Goal: Transaction & Acquisition: Purchase product/service

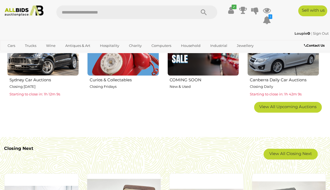
scroll to position [352, 0]
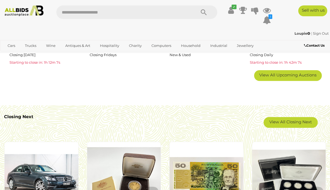
click at [293, 123] on link "View All Closing Next" at bounding box center [290, 122] width 54 height 11
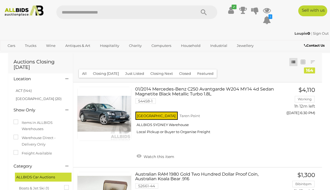
click at [22, 91] on link "ACT (144)" at bounding box center [24, 90] width 16 height 4
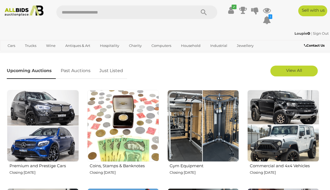
scroll to position [135, 0]
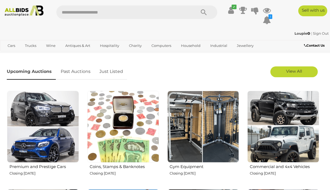
click at [207, 136] on img at bounding box center [203, 127] width 72 height 72
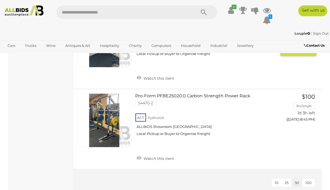
scroll to position [623, 0]
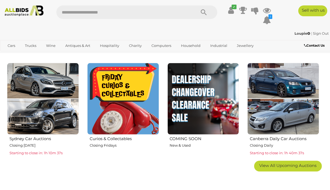
scroll to position [271, 0]
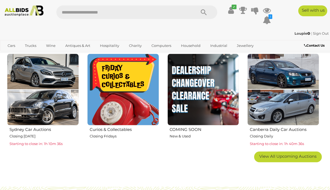
click at [125, 97] on img at bounding box center [123, 90] width 72 height 72
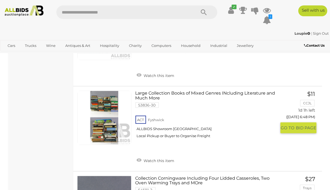
scroll to position [920, 0]
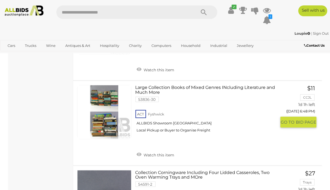
click at [156, 154] on link "Watch this item" at bounding box center [155, 154] width 40 height 8
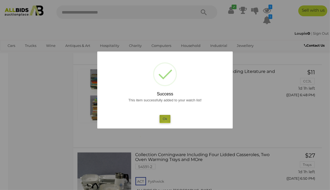
click at [165, 120] on button "Ok" at bounding box center [164, 119] width 11 height 8
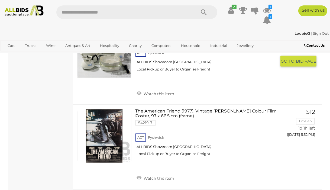
scroll to position [1083, 0]
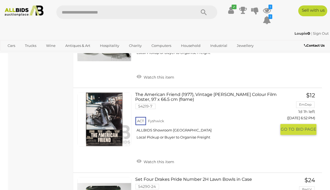
click at [156, 160] on link "Watch this item" at bounding box center [155, 161] width 40 height 8
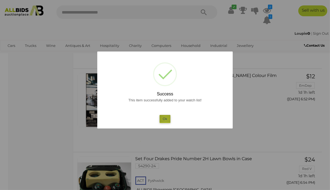
click at [166, 119] on button "Ok" at bounding box center [164, 119] width 11 height 8
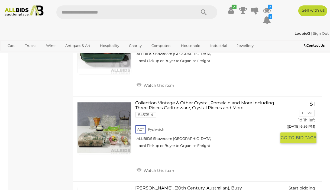
scroll to position [1245, 0]
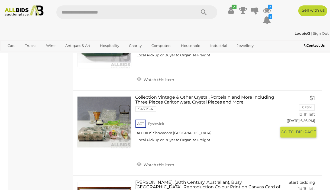
click at [155, 164] on link "Watch this item" at bounding box center [155, 164] width 40 height 8
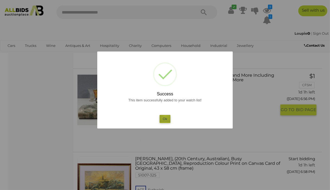
click at [165, 115] on button "Ok" at bounding box center [164, 119] width 11 height 8
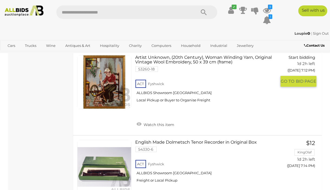
scroll to position [2003, 0]
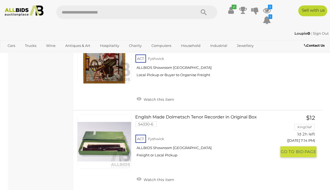
click at [158, 175] on link "Watch this item" at bounding box center [155, 179] width 40 height 8
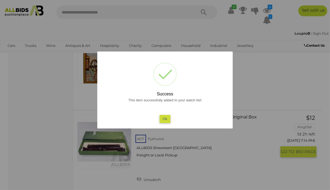
click at [164, 120] on button "Ok" at bounding box center [164, 119] width 11 height 8
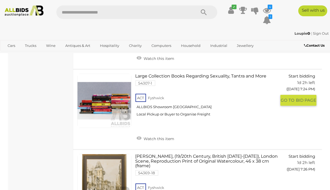
scroll to position [2490, 0]
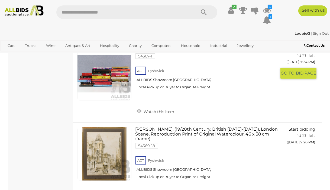
click at [158, 107] on link "Watch this item" at bounding box center [155, 111] width 40 height 8
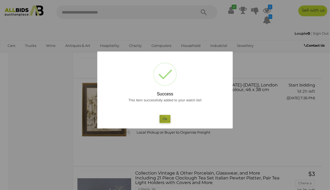
click at [167, 115] on button "Ok" at bounding box center [164, 119] width 11 height 8
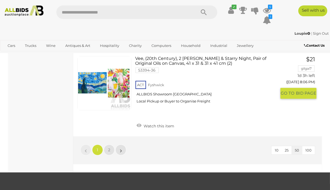
scroll to position [4223, 0]
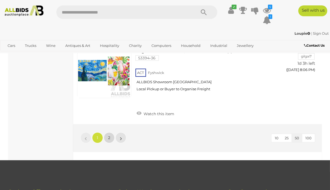
click at [107, 132] on link "2" at bounding box center [109, 137] width 11 height 11
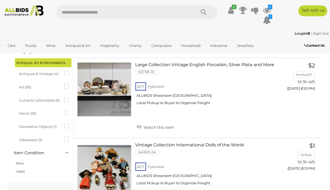
scroll to position [136, 0]
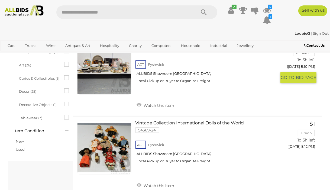
click at [155, 104] on link "Watch this item" at bounding box center [155, 105] width 40 height 8
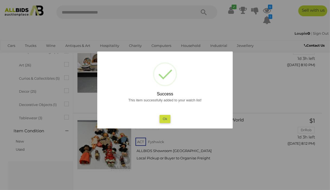
click at [167, 120] on button "Ok" at bounding box center [164, 119] width 11 height 8
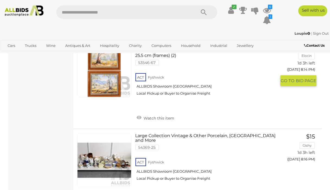
scroll to position [325, 0]
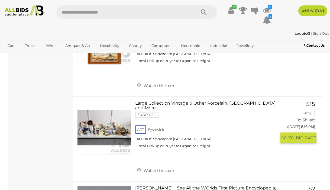
click at [160, 166] on link "Watch this item" at bounding box center [155, 170] width 40 height 8
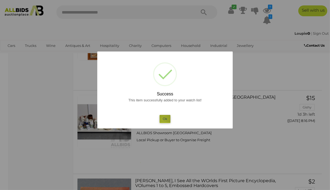
click at [163, 120] on button "Ok" at bounding box center [164, 119] width 11 height 8
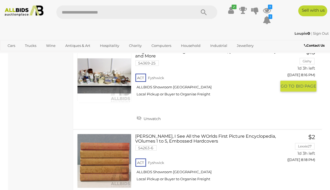
scroll to position [407, 0]
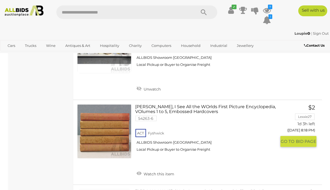
click at [167, 169] on link "Watch this item" at bounding box center [155, 173] width 40 height 8
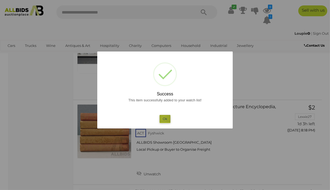
click at [163, 118] on button "Ok" at bounding box center [164, 119] width 11 height 8
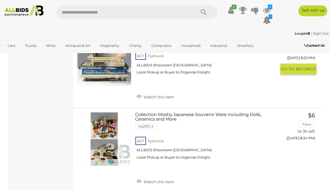
scroll to position [650, 0]
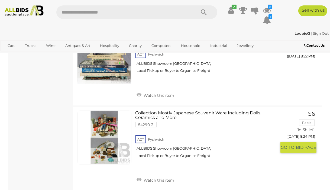
click at [156, 175] on link "Watch this item" at bounding box center [155, 179] width 40 height 8
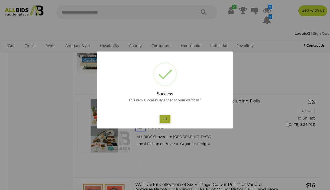
click at [164, 118] on button "Ok" at bounding box center [164, 119] width 11 height 8
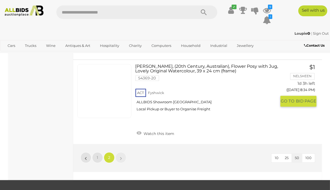
scroll to position [1137, 0]
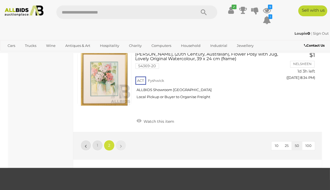
click at [18, 12] on img at bounding box center [23, 10] width 43 height 11
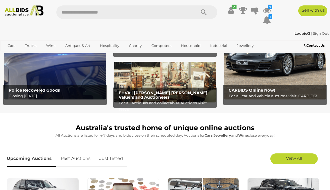
scroll to position [54, 0]
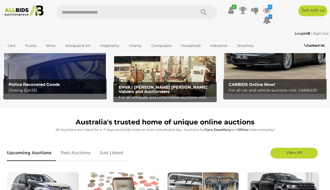
click at [44, 72] on img at bounding box center [55, 48] width 102 height 89
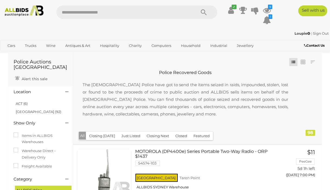
click at [21, 104] on link "ACT (6)" at bounding box center [22, 103] width 12 height 4
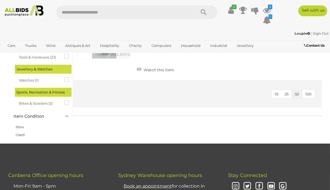
scroll to position [568, 0]
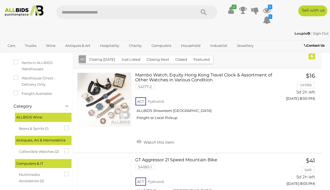
scroll to position [81, 0]
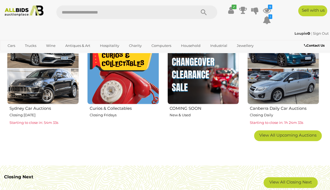
scroll to position [298, 0]
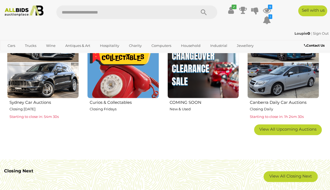
click at [273, 130] on span "View All Upcoming Auctions" at bounding box center [287, 128] width 57 height 5
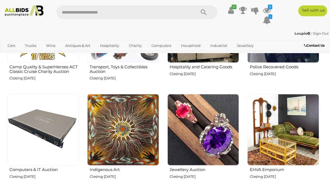
scroll to position [541, 0]
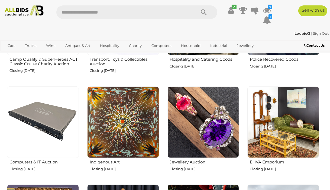
click at [188, 131] on img at bounding box center [203, 122] width 72 height 72
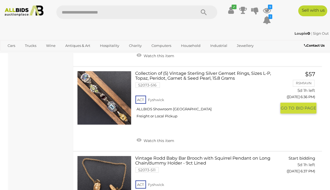
scroll to position [433, 0]
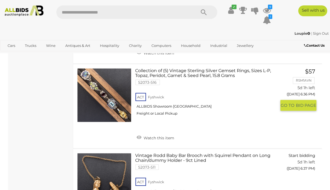
click at [160, 137] on link "Watch this item" at bounding box center [155, 137] width 40 height 8
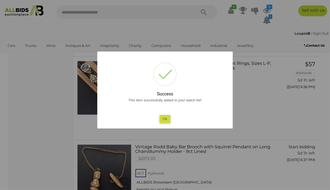
click at [167, 117] on button "Ok" at bounding box center [164, 119] width 11 height 8
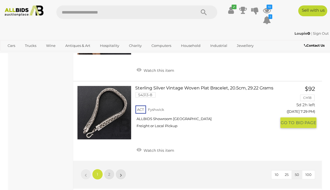
scroll to position [4169, 0]
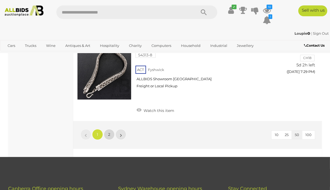
click at [108, 132] on span "2" at bounding box center [109, 134] width 2 height 5
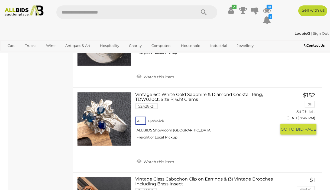
scroll to position [1002, 0]
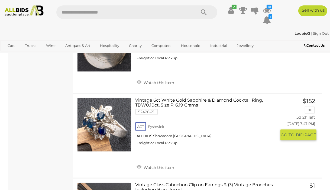
click at [150, 165] on link "Watch this item" at bounding box center [155, 167] width 40 height 8
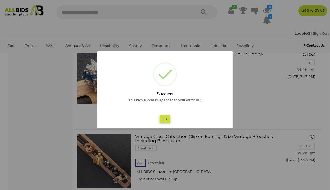
scroll to position [1056, 0]
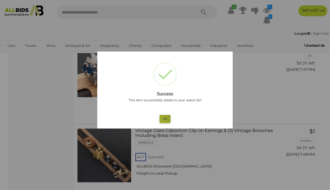
click at [162, 119] on button "Ok" at bounding box center [164, 119] width 11 height 8
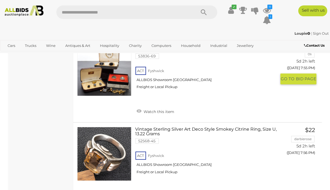
scroll to position [1679, 0]
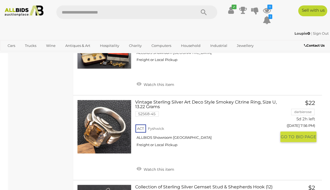
click at [151, 167] on link "Watch this item" at bounding box center [155, 169] width 40 height 8
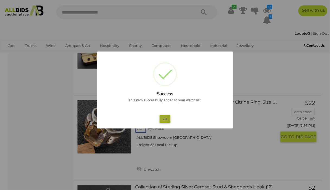
click at [163, 119] on button "Ok" at bounding box center [164, 119] width 11 height 8
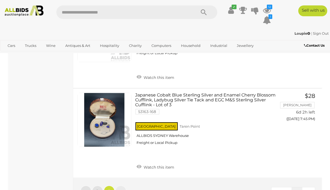
scroll to position [2031, 0]
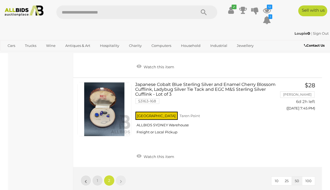
click at [265, 12] on icon at bounding box center [267, 10] width 8 height 10
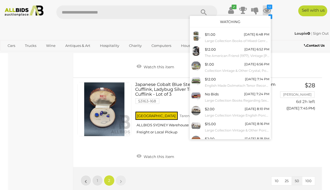
scroll to position [49, 0]
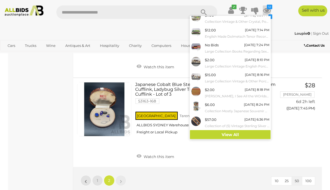
click at [219, 134] on link "View All" at bounding box center [230, 134] width 81 height 9
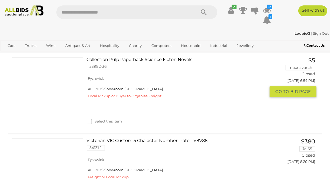
scroll to position [1462, 0]
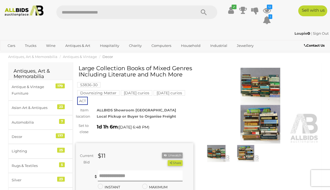
click at [253, 91] on img at bounding box center [259, 106] width 117 height 76
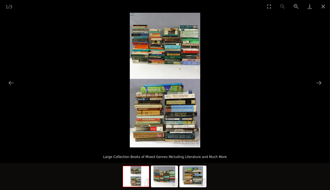
click at [319, 82] on button "Next slide" at bounding box center [318, 82] width 11 height 11
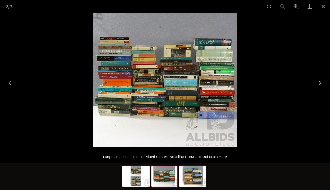
click at [297, 6] on button "Zoom in" at bounding box center [296, 6] width 14 height 13
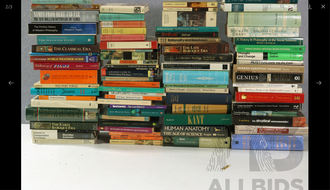
click at [297, 6] on button "Zoom in" at bounding box center [296, 6] width 14 height 13
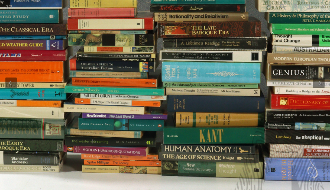
click at [297, 6] on button "Zoom in" at bounding box center [296, 6] width 14 height 13
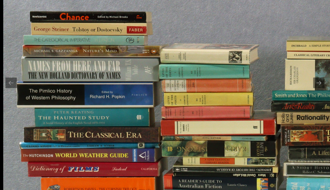
drag, startPoint x: 177, startPoint y: 48, endPoint x: 319, endPoint y: 173, distance: 188.5
click at [319, 173] on img at bounding box center [290, 182] width 574 height 538
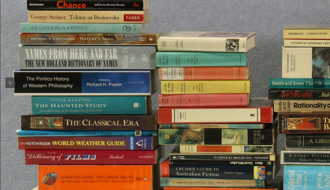
drag, startPoint x: 78, startPoint y: 133, endPoint x: 79, endPoint y: 98, distance: 35.2
click at [79, 98] on img at bounding box center [287, 170] width 574 height 538
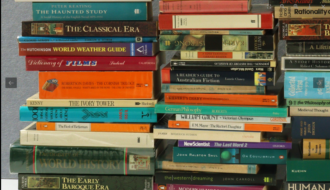
drag, startPoint x: 86, startPoint y: 153, endPoint x: 91, endPoint y: 63, distance: 91.1
click at [91, 63] on img at bounding box center [288, 76] width 574 height 538
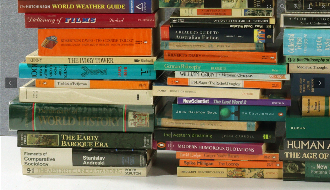
drag, startPoint x: 107, startPoint y: 157, endPoint x: 108, endPoint y: 123, distance: 33.3
click at [108, 123] on img at bounding box center [287, 34] width 574 height 538
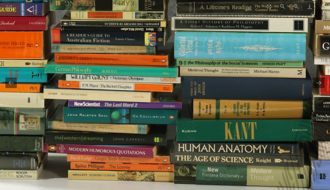
drag, startPoint x: 129, startPoint y: 132, endPoint x: 20, endPoint y: 137, distance: 108.9
click at [20, 137] on img at bounding box center [178, 36] width 574 height 538
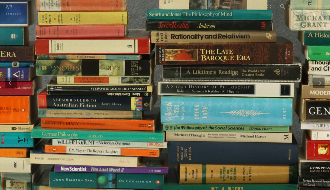
drag, startPoint x: 132, startPoint y: 64, endPoint x: 136, endPoint y: 129, distance: 64.8
click at [136, 129] on img at bounding box center [165, 101] width 574 height 538
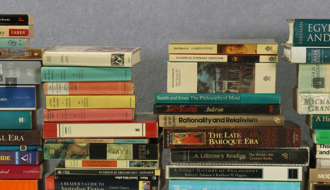
drag, startPoint x: 123, startPoint y: 63, endPoint x: 131, endPoint y: 142, distance: 80.2
click at [131, 142] on img at bounding box center [172, 185] width 574 height 538
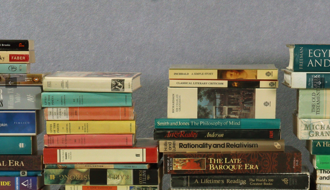
click at [294, 6] on button "Zoom in" at bounding box center [296, 6] width 14 height 13
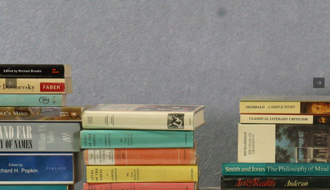
click at [294, 6] on button "Zoom in" at bounding box center [296, 6] width 14 height 13
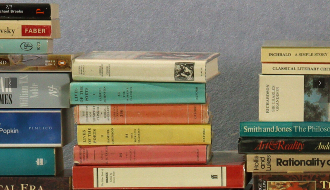
drag, startPoint x: 189, startPoint y: 125, endPoint x: 191, endPoint y: 57, distance: 67.7
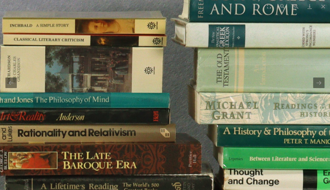
drag, startPoint x: 272, startPoint y: 93, endPoint x: 31, endPoint y: 82, distance: 241.4
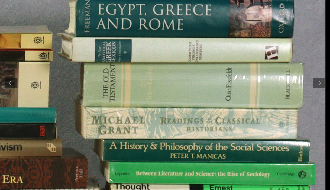
drag, startPoint x: 196, startPoint y: 68, endPoint x: 178, endPoint y: 83, distance: 23.6
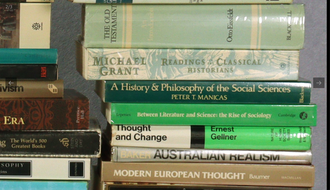
drag, startPoint x: 188, startPoint y: 145, endPoint x: 177, endPoint y: 85, distance: 60.2
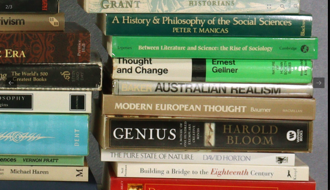
drag, startPoint x: 196, startPoint y: 159, endPoint x: 192, endPoint y: 100, distance: 58.8
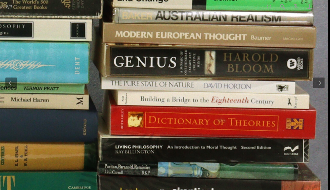
drag, startPoint x: 188, startPoint y: 155, endPoint x: 187, endPoint y: 95, distance: 59.8
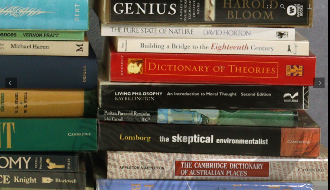
drag, startPoint x: 186, startPoint y: 143, endPoint x: 184, endPoint y: 96, distance: 46.9
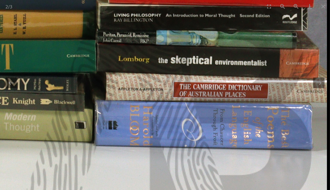
drag, startPoint x: 192, startPoint y: 159, endPoint x: 182, endPoint y: 94, distance: 65.7
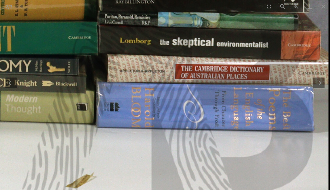
click at [322, 83] on button "Next slide" at bounding box center [318, 82] width 11 height 11
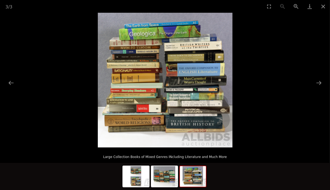
click at [294, 7] on button "Zoom in" at bounding box center [296, 6] width 14 height 13
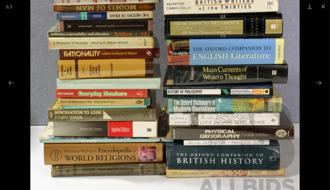
click at [294, 7] on button "Zoom in" at bounding box center [296, 6] width 14 height 13
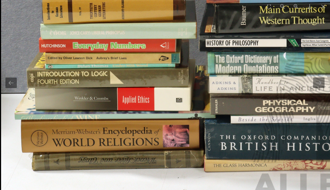
drag, startPoint x: 218, startPoint y: 152, endPoint x: 260, endPoint y: 102, distance: 64.9
click at [260, 102] on img at bounding box center [203, 14] width 404 height 404
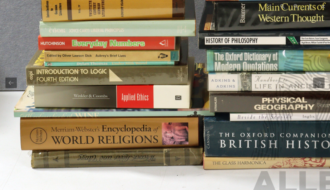
click at [295, 6] on button "Zoom in" at bounding box center [296, 6] width 14 height 13
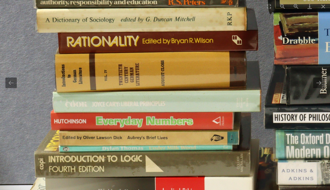
click at [295, 6] on button "Zoom in" at bounding box center [296, 6] width 14 height 13
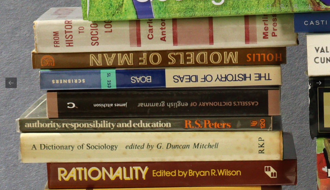
drag, startPoint x: 236, startPoint y: 13, endPoint x: 243, endPoint y: 155, distance: 142.0
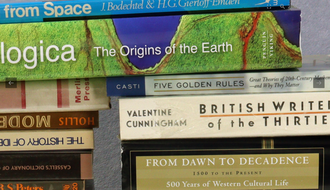
drag, startPoint x: 237, startPoint y: 148, endPoint x: 50, endPoint y: 147, distance: 187.9
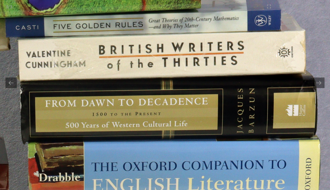
drag, startPoint x: 104, startPoint y: 138, endPoint x: 134, endPoint y: 78, distance: 66.1
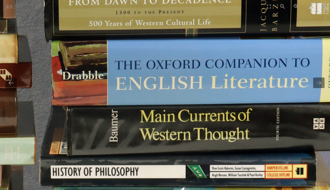
drag, startPoint x: 116, startPoint y: 153, endPoint x: 137, endPoint y: 63, distance: 92.5
click at [137, 63] on img at bounding box center [46, 123] width 673 height 673
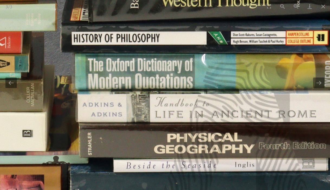
drag, startPoint x: 125, startPoint y: 162, endPoint x: 145, endPoint y: 55, distance: 108.1
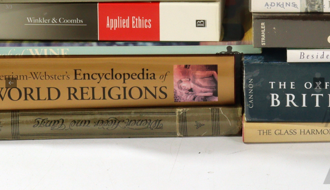
drag, startPoint x: 133, startPoint y: 139, endPoint x: 305, endPoint y: 83, distance: 180.6
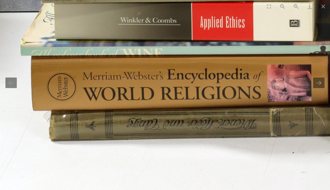
drag, startPoint x: 126, startPoint y: 136, endPoint x: 203, endPoint y: 138, distance: 77.2
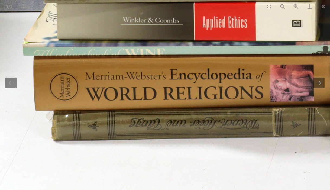
click at [321, 10] on button "Close gallery" at bounding box center [323, 6] width 14 height 13
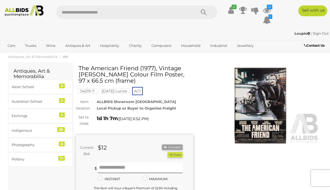
click at [266, 84] on img at bounding box center [259, 106] width 117 height 76
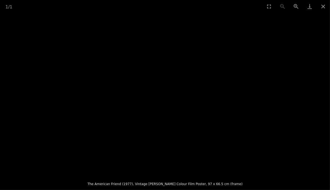
click at [297, 8] on button "Zoom in" at bounding box center [296, 6] width 14 height 13
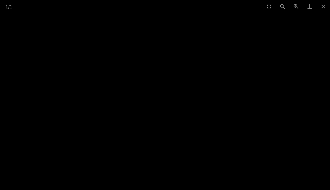
drag, startPoint x: 192, startPoint y: 142, endPoint x: 194, endPoint y: 86, distance: 55.8
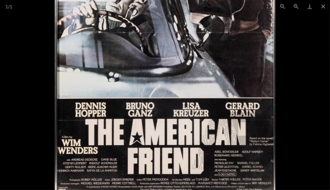
click at [194, 86] on img at bounding box center [165, 36] width 220 height 323
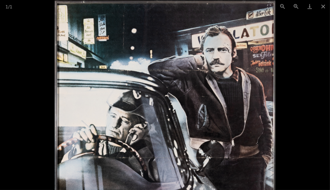
drag, startPoint x: 214, startPoint y: 60, endPoint x: 217, endPoint y: 195, distance: 135.9
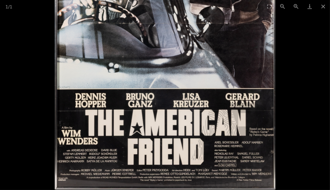
drag, startPoint x: 212, startPoint y: 170, endPoint x: 215, endPoint y: 25, distance: 145.1
click at [215, 25] on img at bounding box center [165, 27] width 220 height 323
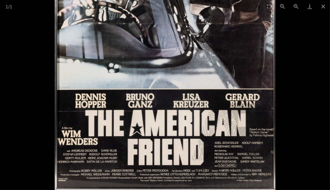
click at [323, 7] on button "Close gallery" at bounding box center [323, 6] width 14 height 13
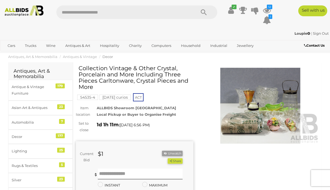
click at [254, 113] on img at bounding box center [259, 106] width 117 height 76
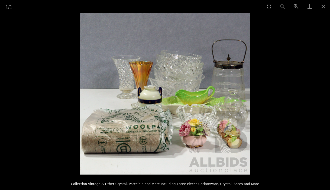
click at [296, 9] on button "Zoom in" at bounding box center [296, 6] width 14 height 13
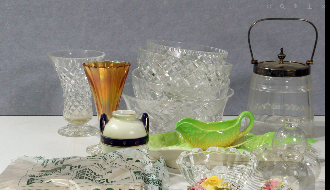
drag, startPoint x: 225, startPoint y: 133, endPoint x: 191, endPoint y: 167, distance: 47.9
click at [191, 167] on img at bounding box center [154, 126] width 341 height 323
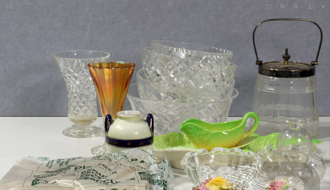
click at [326, 7] on button "Close gallery" at bounding box center [323, 6] width 14 height 13
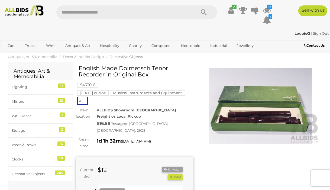
click at [269, 124] on img at bounding box center [259, 106] width 117 height 76
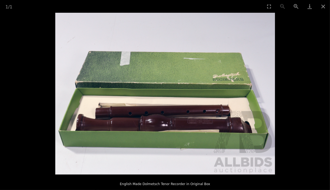
click at [296, 4] on button "Zoom in" at bounding box center [296, 6] width 14 height 13
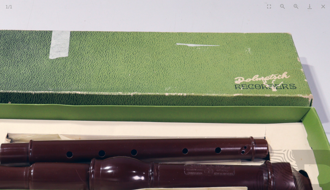
drag, startPoint x: 240, startPoint y: 153, endPoint x: 214, endPoint y: 175, distance: 33.8
click at [214, 175] on img at bounding box center [139, 114] width 439 height 323
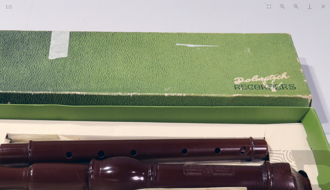
scroll to position [108, 0]
click at [324, 8] on button "Close gallery" at bounding box center [323, 6] width 14 height 13
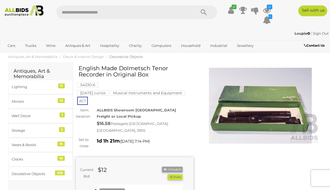
drag, startPoint x: 119, startPoint y: 68, endPoint x: 104, endPoint y: 74, distance: 15.9
click at [104, 74] on h1 "English Made Dolmetsch Tenor Recorder in Original Box" at bounding box center [134, 71] width 113 height 12
copy h1 "Dolmetsch Tenor Recorder"
click at [264, 120] on img at bounding box center [259, 106] width 117 height 76
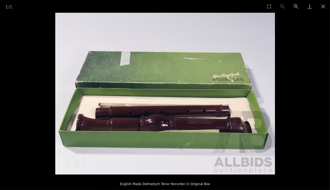
scroll to position [27, 0]
click at [322, 7] on button "Close gallery" at bounding box center [323, 6] width 14 height 13
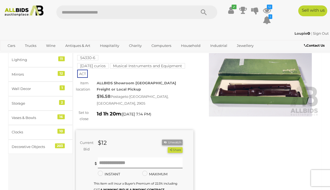
scroll to position [0, 0]
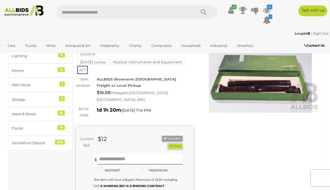
scroll to position [27, 0]
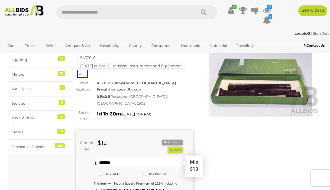
click at [107, 157] on input "text" at bounding box center [140, 162] width 85 height 11
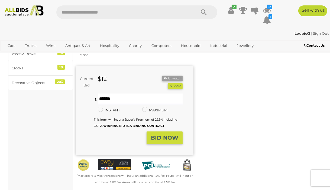
scroll to position [108, 0]
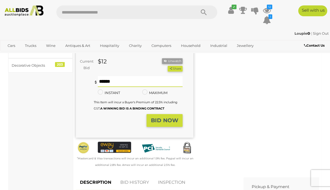
type input "**"
click at [164, 117] on strong "BID NOW" at bounding box center [164, 120] width 27 height 6
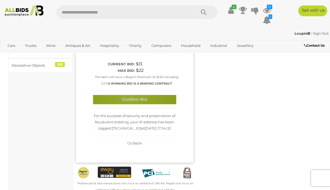
click at [129, 95] on button "Confirm Bid" at bounding box center [134, 99] width 83 height 9
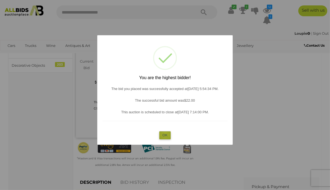
click at [165, 133] on button "OK" at bounding box center [165, 135] width 12 height 8
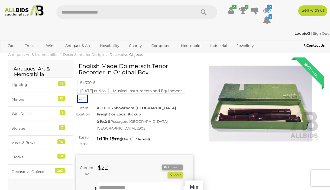
scroll to position [0, 0]
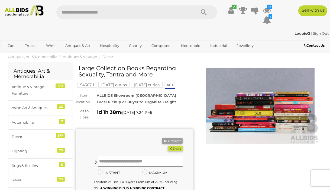
click at [275, 115] on img at bounding box center [259, 106] width 117 height 76
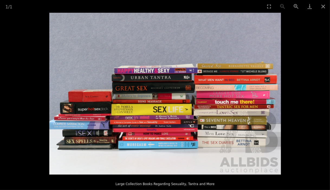
click at [295, 7] on button "Zoom in" at bounding box center [296, 6] width 14 height 13
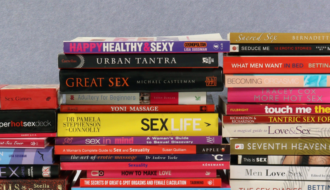
click at [295, 7] on button "Zoom in" at bounding box center [296, 6] width 14 height 13
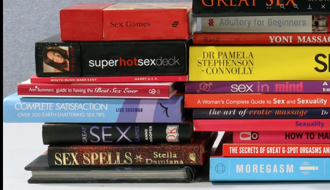
drag, startPoint x: 114, startPoint y: 117, endPoint x: 299, endPoint y: 52, distance: 196.6
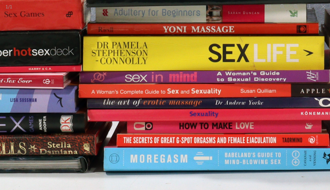
drag, startPoint x: 257, startPoint y: 169, endPoint x: 154, endPoint y: 168, distance: 102.9
click at [154, 168] on img at bounding box center [244, 5] width 694 height 485
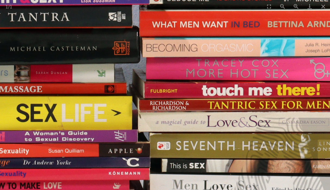
drag, startPoint x: 259, startPoint y: 66, endPoint x: 81, endPoint y: 123, distance: 187.4
click at [73, 126] on img at bounding box center [52, 65] width 694 height 485
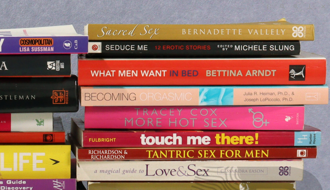
drag, startPoint x: 243, startPoint y: 87, endPoint x: 220, endPoint y: 132, distance: 50.5
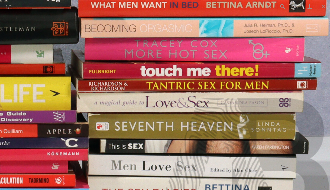
drag, startPoint x: 181, startPoint y: 162, endPoint x: 183, endPoint y: 86, distance: 76.1
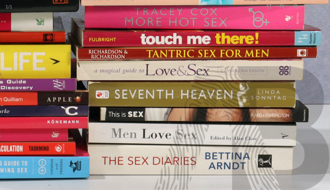
click at [324, 6] on button "Close gallery" at bounding box center [323, 6] width 14 height 13
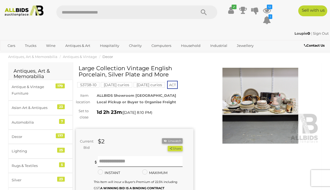
click at [283, 134] on img at bounding box center [259, 106] width 117 height 76
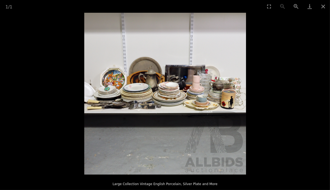
click at [296, 5] on button "Zoom in" at bounding box center [296, 6] width 14 height 13
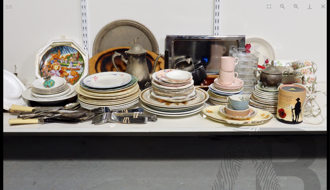
click at [296, 5] on button "Zoom in" at bounding box center [296, 6] width 14 height 13
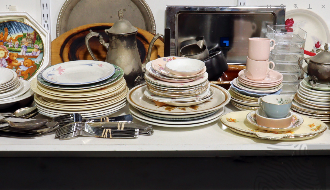
click at [296, 5] on button "Zoom in" at bounding box center [296, 6] width 14 height 13
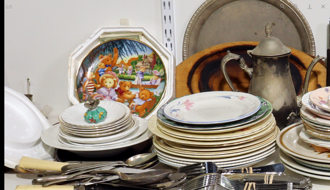
drag, startPoint x: 114, startPoint y: 91, endPoint x: 297, endPoint y: 134, distance: 187.8
click at [297, 134] on img at bounding box center [327, 134] width 646 height 646
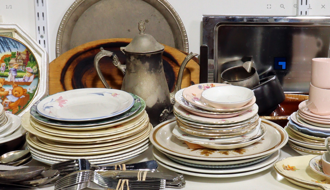
drag, startPoint x: 297, startPoint y: 134, endPoint x: 174, endPoint y: 127, distance: 123.1
click at [174, 127] on img at bounding box center [200, 130] width 646 height 646
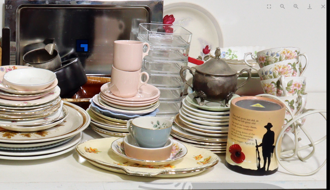
drag, startPoint x: 281, startPoint y: 142, endPoint x: 77, endPoint y: 125, distance: 205.1
click at [77, 125] on img at bounding box center [3, 113] width 646 height 646
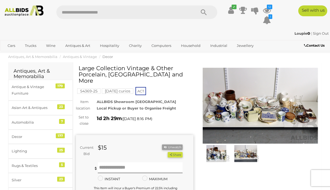
click at [289, 119] on img at bounding box center [259, 106] width 117 height 76
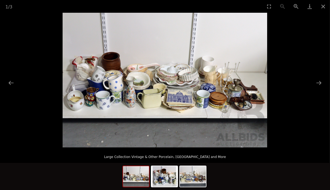
click at [296, 6] on button "Zoom in" at bounding box center [296, 6] width 14 height 13
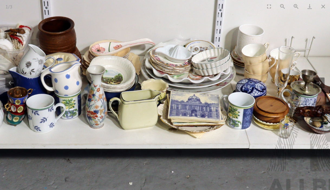
click at [296, 6] on button "Zoom in" at bounding box center [296, 6] width 14 height 13
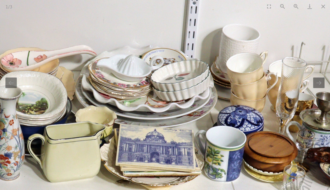
drag, startPoint x: 118, startPoint y: 93, endPoint x: 64, endPoint y: 125, distance: 62.1
click at [64, 125] on img at bounding box center [110, 97] width 613 height 404
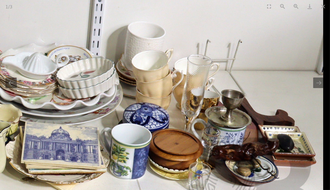
drag, startPoint x: 252, startPoint y: 152, endPoint x: 129, endPoint y: 149, distance: 122.4
click at [129, 149] on img at bounding box center [16, 94] width 613 height 404
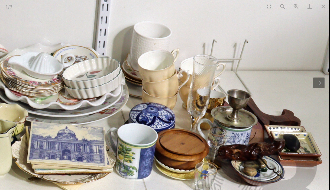
click at [325, 7] on button "Close gallery" at bounding box center [323, 6] width 14 height 13
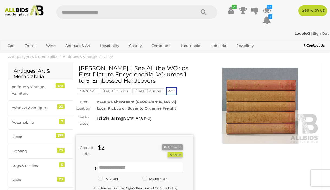
click at [272, 122] on img at bounding box center [259, 106] width 117 height 76
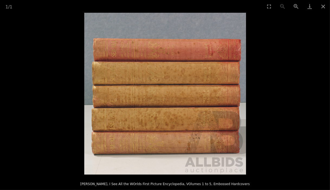
click at [296, 7] on button "Zoom in" at bounding box center [296, 6] width 14 height 13
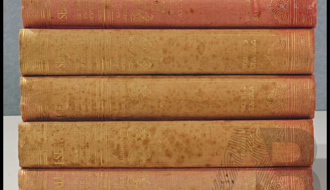
click at [296, 7] on button "Zoom in" at bounding box center [296, 6] width 14 height 13
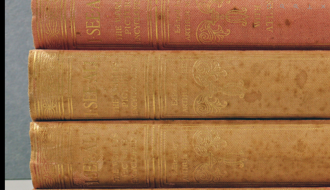
drag, startPoint x: 141, startPoint y: 60, endPoint x: 247, endPoint y: 114, distance: 119.2
click at [247, 114] on img at bounding box center [247, 145] width 485 height 485
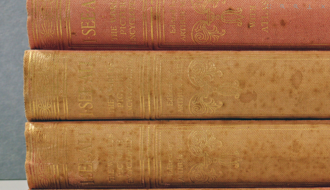
click at [321, 6] on button "Close gallery" at bounding box center [323, 6] width 14 height 13
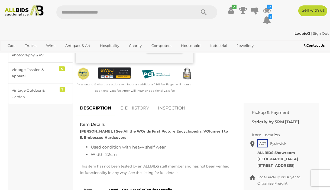
scroll to position [162, 0]
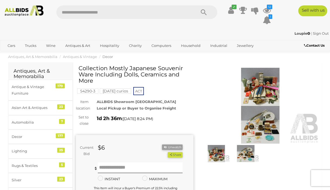
click at [261, 102] on img at bounding box center [259, 106] width 117 height 76
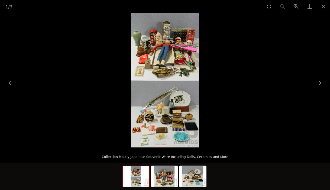
click at [294, 5] on button "Zoom in" at bounding box center [296, 6] width 14 height 13
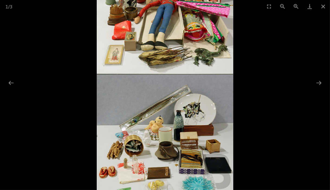
click at [294, 5] on button "Zoom in" at bounding box center [296, 6] width 14 height 13
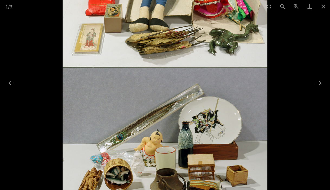
click at [294, 5] on button "Zoom in" at bounding box center [296, 6] width 14 height 13
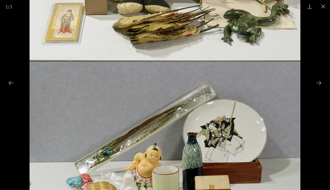
click at [320, 84] on button "Next slide" at bounding box center [318, 82] width 11 height 11
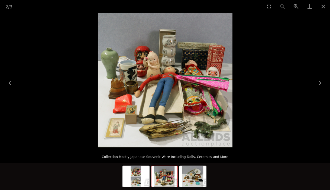
click at [296, 6] on button "Zoom in" at bounding box center [296, 6] width 14 height 13
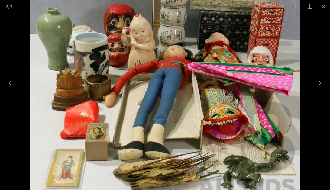
click at [296, 6] on button "Zoom in" at bounding box center [296, 6] width 14 height 13
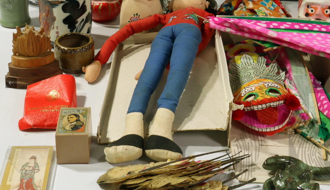
drag, startPoint x: 228, startPoint y: 51, endPoint x: 238, endPoint y: 18, distance: 35.4
click at [238, 18] on img at bounding box center [175, 32] width 404 height 404
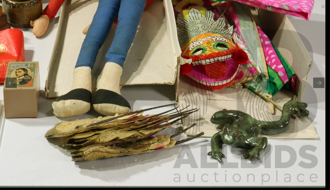
drag, startPoint x: 195, startPoint y: 155, endPoint x: 119, endPoint y: 100, distance: 93.8
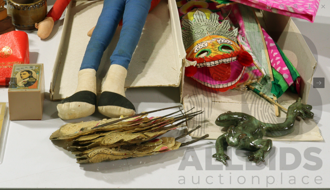
click at [319, 84] on button "Next slide" at bounding box center [318, 82] width 11 height 11
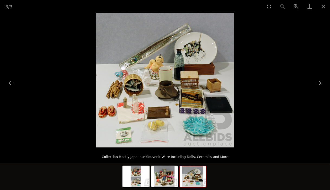
click at [297, 7] on button "Zoom in" at bounding box center [296, 6] width 14 height 13
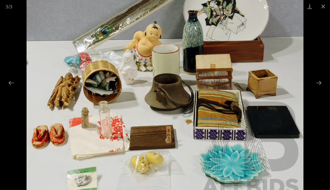
click at [297, 7] on button "Zoom in" at bounding box center [296, 6] width 14 height 13
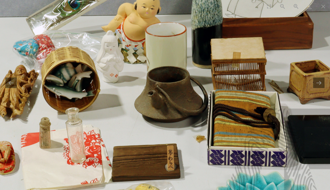
click at [297, 7] on button "Zoom in" at bounding box center [296, 6] width 14 height 13
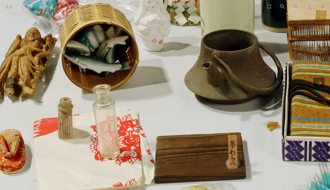
drag, startPoint x: 223, startPoint y: 50, endPoint x: 283, endPoint y: 20, distance: 67.3
click at [283, 20] on img at bounding box center [225, 28] width 553 height 538
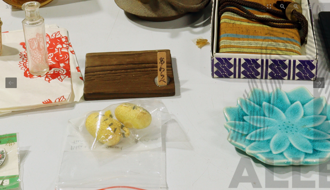
drag, startPoint x: 143, startPoint y: 117, endPoint x: 71, endPoint y: 34, distance: 109.5
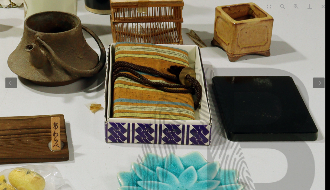
drag, startPoint x: 220, startPoint y: 68, endPoint x: 95, endPoint y: 138, distance: 143.2
click at [95, 138] on img at bounding box center [48, 10] width 553 height 538
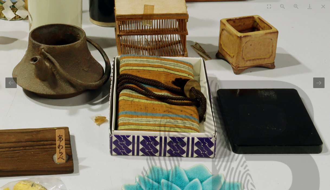
click at [319, 84] on button "Next slide" at bounding box center [318, 82] width 11 height 11
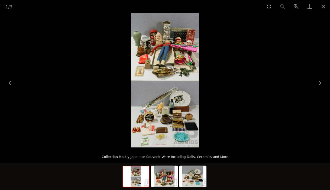
click at [324, 7] on button "Close gallery" at bounding box center [323, 6] width 14 height 13
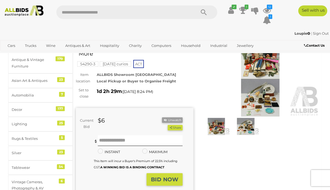
scroll to position [54, 0]
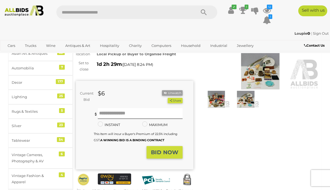
click at [257, 75] on img at bounding box center [259, 52] width 117 height 76
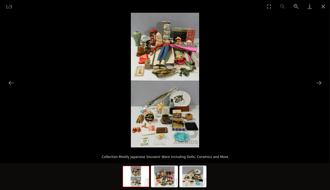
click at [295, 5] on button "Zoom in" at bounding box center [296, 6] width 14 height 13
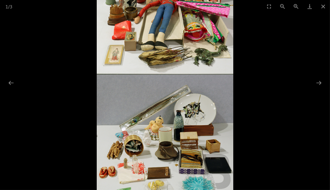
click at [295, 5] on button "Zoom in" at bounding box center [296, 6] width 14 height 13
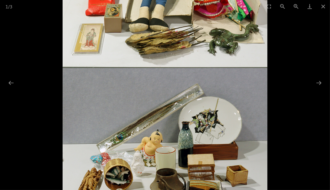
click at [295, 5] on button "Zoom in" at bounding box center [296, 6] width 14 height 13
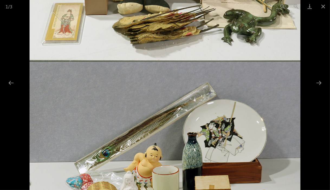
click at [295, 5] on button "Zoom in" at bounding box center [296, 6] width 14 height 13
click at [321, 82] on button "Next slide" at bounding box center [318, 82] width 11 height 11
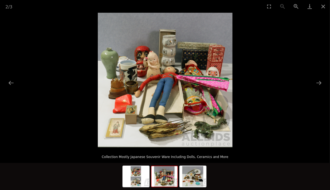
click at [296, 9] on button "Zoom in" at bounding box center [296, 6] width 14 height 13
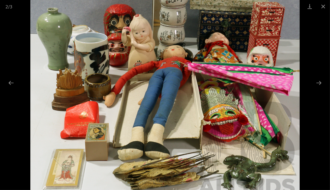
click at [296, 9] on button "Zoom in" at bounding box center [296, 6] width 14 height 13
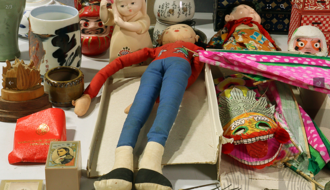
click at [296, 9] on button "Zoom in" at bounding box center [296, 6] width 14 height 13
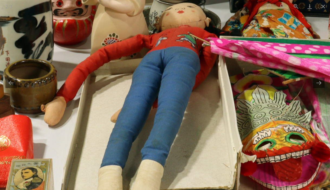
click at [296, 9] on button "Zoom in" at bounding box center [296, 6] width 14 height 13
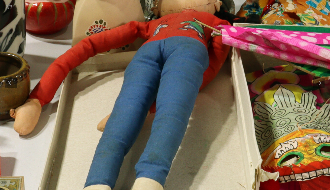
click at [281, 7] on button "Zoom out" at bounding box center [283, 6] width 14 height 13
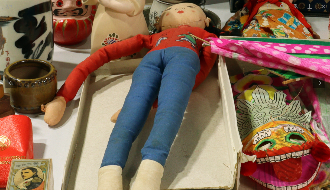
click at [296, 4] on button "Zoom in" at bounding box center [296, 6] width 14 height 13
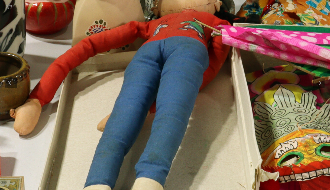
click at [296, 4] on button "Zoom in" at bounding box center [296, 6] width 14 height 13
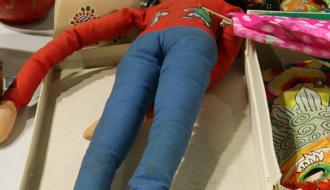
click at [296, 4] on button "Zoom in" at bounding box center [296, 6] width 14 height 13
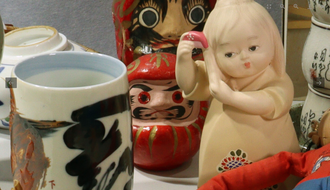
drag, startPoint x: 122, startPoint y: 38, endPoint x: 286, endPoint y: 195, distance: 227.6
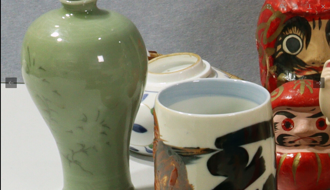
drag, startPoint x: 234, startPoint y: 143, endPoint x: 257, endPoint y: 60, distance: 87.2
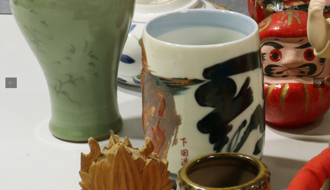
drag, startPoint x: 269, startPoint y: 126, endPoint x: 257, endPoint y: 83, distance: 45.4
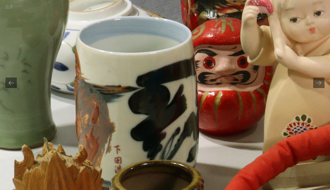
drag, startPoint x: 284, startPoint y: 140, endPoint x: 218, endPoint y: 158, distance: 67.8
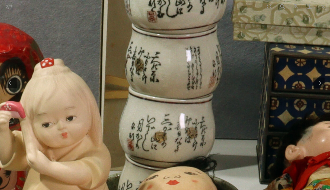
drag, startPoint x: 321, startPoint y: 68, endPoint x: 85, endPoint y: 172, distance: 257.3
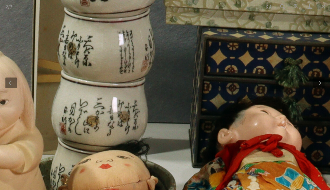
drag, startPoint x: 127, startPoint y: 63, endPoint x: 209, endPoint y: 11, distance: 96.7
click at [209, 11] on div "2 / 3 Collection Mostly Japanese Souvenir Ware Including Dolls, Ceramics and Mo…" at bounding box center [165, 95] width 330 height 190
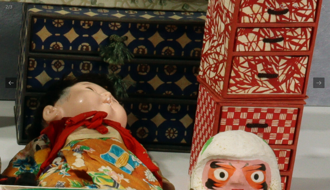
drag, startPoint x: 254, startPoint y: 56, endPoint x: 68, endPoint y: 37, distance: 186.2
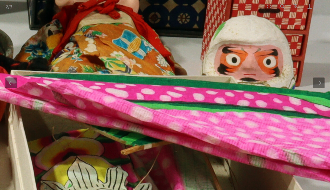
drag, startPoint x: 67, startPoint y: 120, endPoint x: 123, endPoint y: 7, distance: 126.3
click at [123, 7] on div "2 / 3 Collection Mostly Japanese Souvenir Ware Including Dolls, Ceramics and Mo…" at bounding box center [165, 95] width 330 height 190
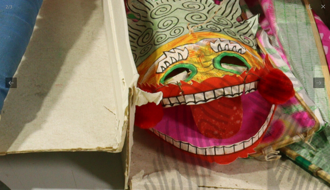
drag, startPoint x: 140, startPoint y: 114, endPoint x: 210, endPoint y: -3, distance: 136.3
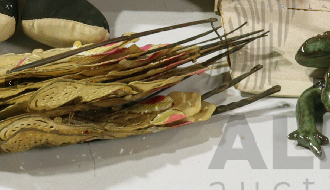
drag, startPoint x: 127, startPoint y: 120, endPoint x: 184, endPoint y: 36, distance: 101.1
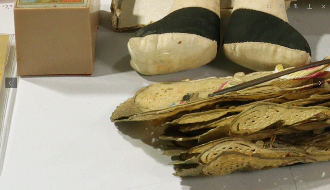
drag, startPoint x: 83, startPoint y: 86, endPoint x: 276, endPoint y: 123, distance: 196.5
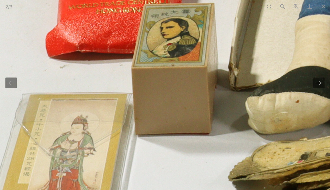
drag, startPoint x: 122, startPoint y: 94, endPoint x: 115, endPoint y: 149, distance: 54.9
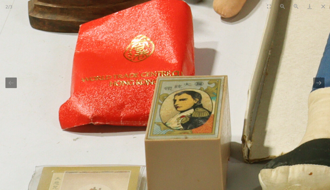
drag, startPoint x: 85, startPoint y: 71, endPoint x: 98, endPoint y: 138, distance: 68.2
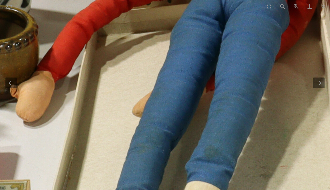
drag, startPoint x: 197, startPoint y: 66, endPoint x: 0, endPoint y: 152, distance: 215.1
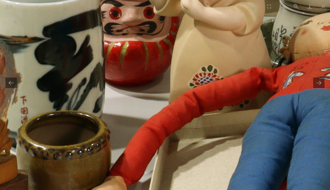
drag, startPoint x: 136, startPoint y: 93, endPoint x: 256, endPoint y: 185, distance: 151.7
click at [260, 188] on img at bounding box center [300, 108] width 942 height 942
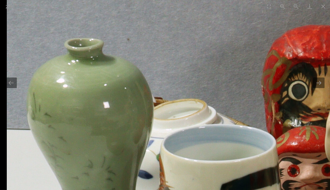
drag, startPoint x: 169, startPoint y: 163, endPoint x: 208, endPoint y: 21, distance: 146.8
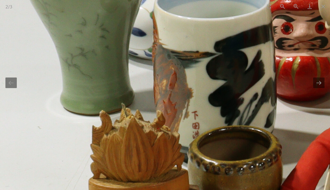
click at [319, 83] on button "Next slide" at bounding box center [318, 82] width 11 height 11
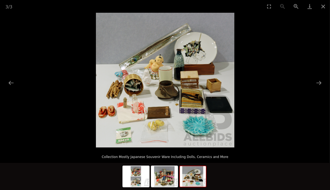
click at [295, 6] on button "Zoom in" at bounding box center [296, 6] width 14 height 13
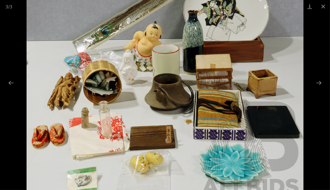
click at [295, 6] on button "Zoom in" at bounding box center [296, 6] width 14 height 13
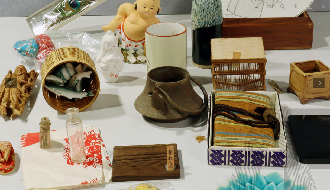
click at [295, 6] on button "Zoom in" at bounding box center [296, 6] width 14 height 13
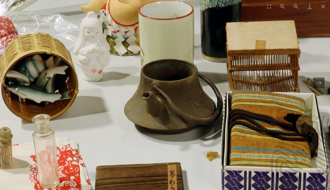
click at [295, 6] on button "Zoom in" at bounding box center [296, 6] width 14 height 13
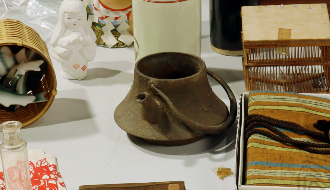
click at [295, 6] on button "Zoom in" at bounding box center [296, 6] width 14 height 13
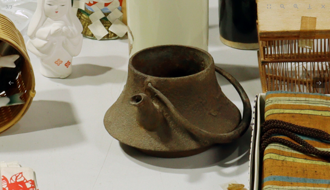
click at [295, 6] on button "Zoom in" at bounding box center [296, 6] width 14 height 13
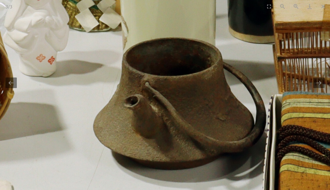
click at [295, 6] on button "Zoom in" at bounding box center [296, 6] width 14 height 13
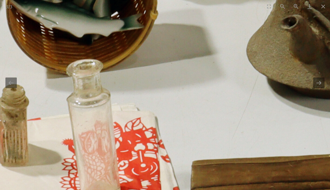
drag, startPoint x: 111, startPoint y: 86, endPoint x: 274, endPoint y: 4, distance: 181.8
click at [274, 4] on div "3 / 3 Collection Mostly Japanese Souvenir Ware Including Dolls, Ceramics and Mo…" at bounding box center [165, 95] width 330 height 190
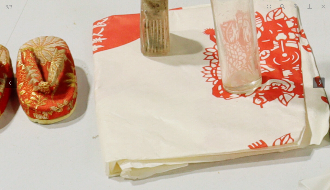
drag, startPoint x: 135, startPoint y: 102, endPoint x: 243, endPoint y: 16, distance: 138.9
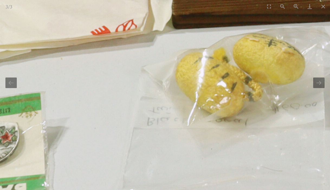
drag, startPoint x: 182, startPoint y: 168, endPoint x: 9, endPoint y: 67, distance: 200.1
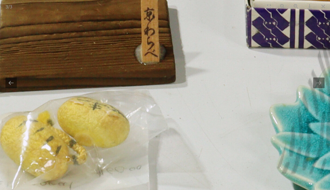
drag, startPoint x: 231, startPoint y: 31, endPoint x: 44, endPoint y: 108, distance: 201.5
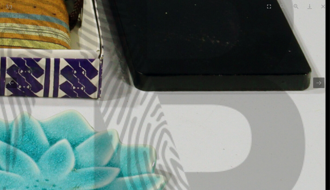
drag, startPoint x: 203, startPoint y: 129, endPoint x: 30, endPoint y: 136, distance: 173.1
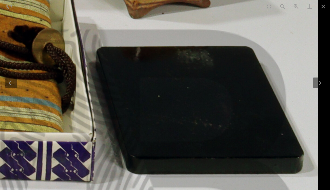
drag, startPoint x: 149, startPoint y: 58, endPoint x: 77, endPoint y: 140, distance: 109.5
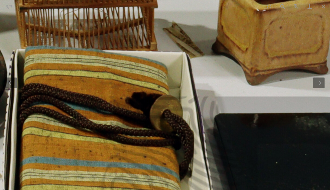
drag, startPoint x: 110, startPoint y: 88, endPoint x: 209, endPoint y: 113, distance: 101.8
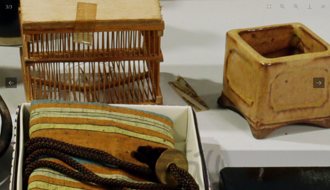
drag, startPoint x: 198, startPoint y: 76, endPoint x: 155, endPoint y: 133, distance: 72.7
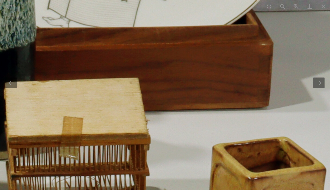
drag, startPoint x: 199, startPoint y: 71, endPoint x: 200, endPoint y: 161, distance: 90.4
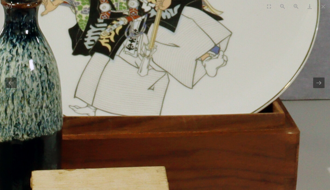
drag, startPoint x: 199, startPoint y: 104, endPoint x: 232, endPoint y: 150, distance: 56.6
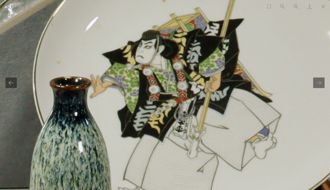
drag, startPoint x: 217, startPoint y: 93, endPoint x: 254, endPoint y: 149, distance: 68.1
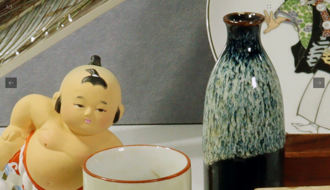
drag, startPoint x: 167, startPoint y: 125, endPoint x: 335, endPoint y: 47, distance: 184.4
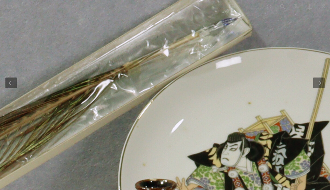
drag, startPoint x: 180, startPoint y: 21, endPoint x: 57, endPoint y: 195, distance: 213.1
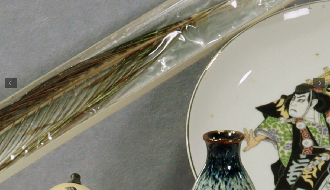
drag, startPoint x: 20, startPoint y: 166, endPoint x: 87, endPoint y: 113, distance: 85.3
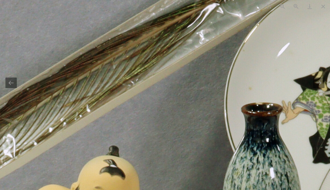
click at [326, 6] on button "Close gallery" at bounding box center [323, 6] width 14 height 13
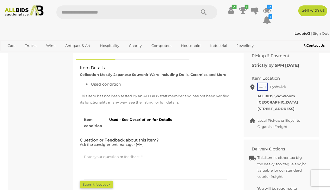
scroll to position [54, 0]
